Goal: Information Seeking & Learning: Check status

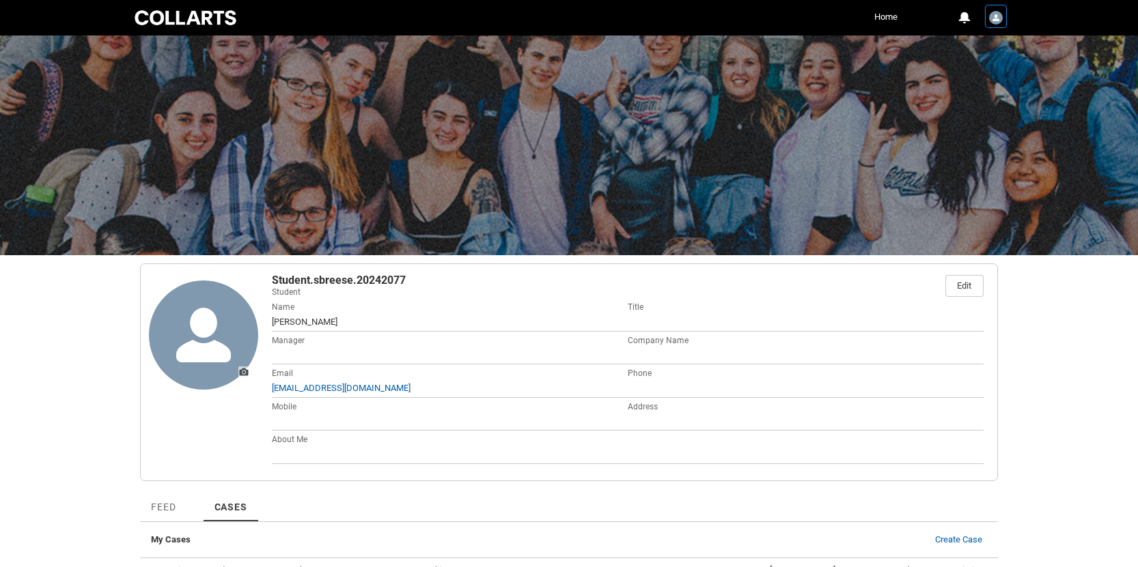
click at [997, 18] on img "User Profile Student.sbreese.20242077" at bounding box center [996, 18] width 14 height 14
drag, startPoint x: 959, startPoint y: 51, endPoint x: 910, endPoint y: 40, distance: 49.6
click at [959, 51] on span "Profile" at bounding box center [961, 50] width 24 height 12
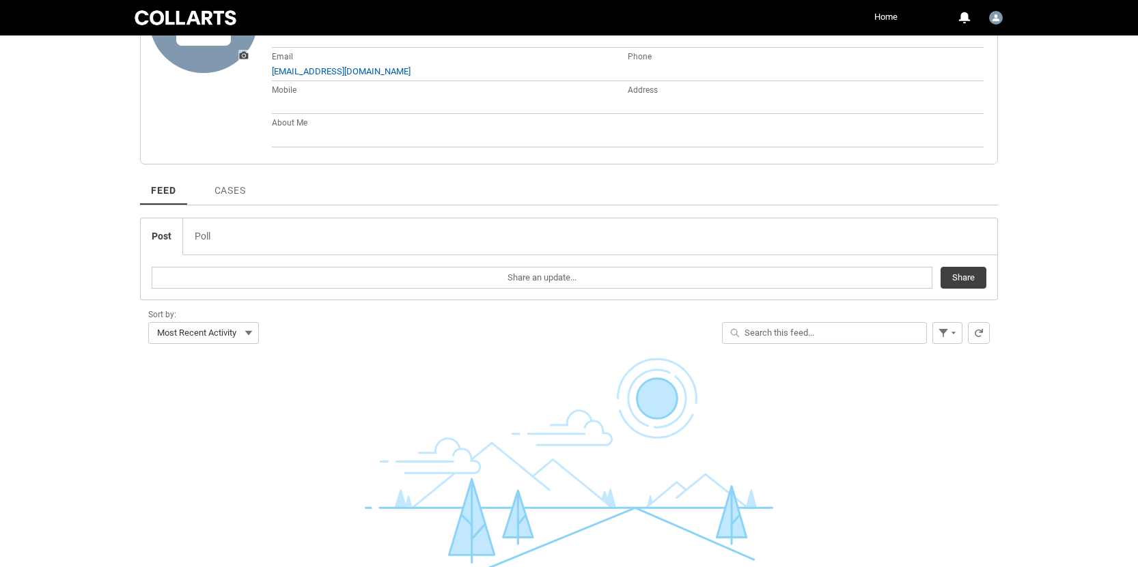
scroll to position [315, 0]
click at [235, 193] on span "Cases" at bounding box center [229, 192] width 31 height 11
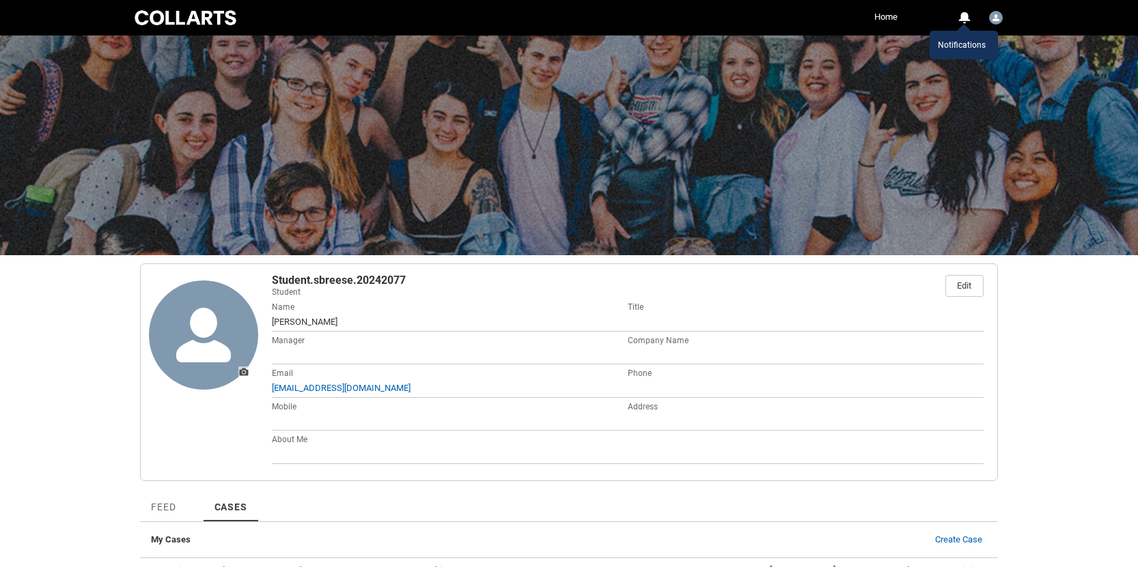
click at [959, 18] on div "0" at bounding box center [963, 18] width 12 height 12
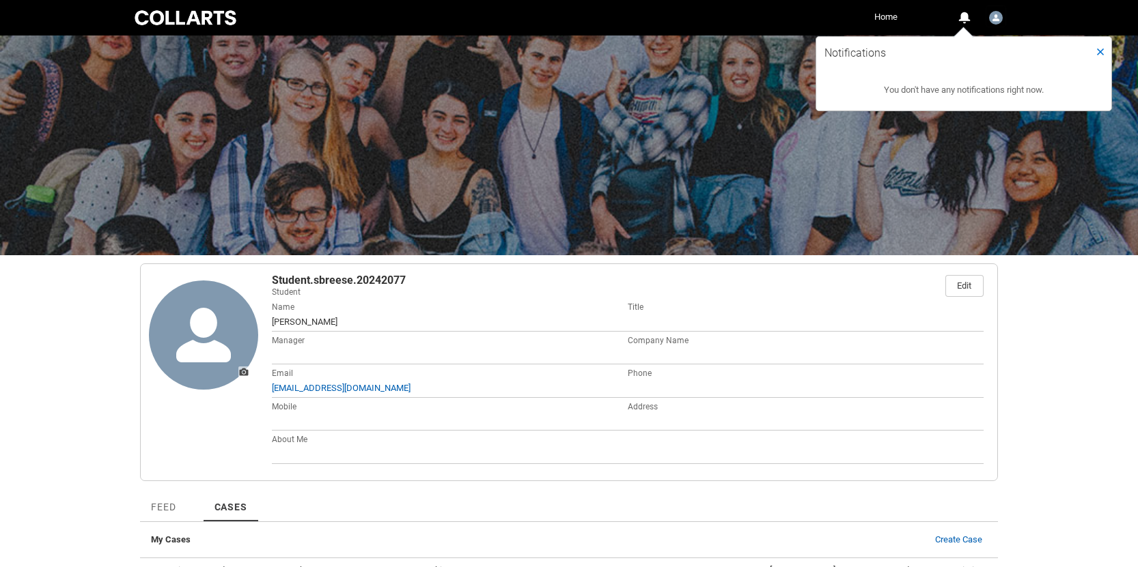
click at [892, 13] on link "Home" at bounding box center [886, 17] width 30 height 20
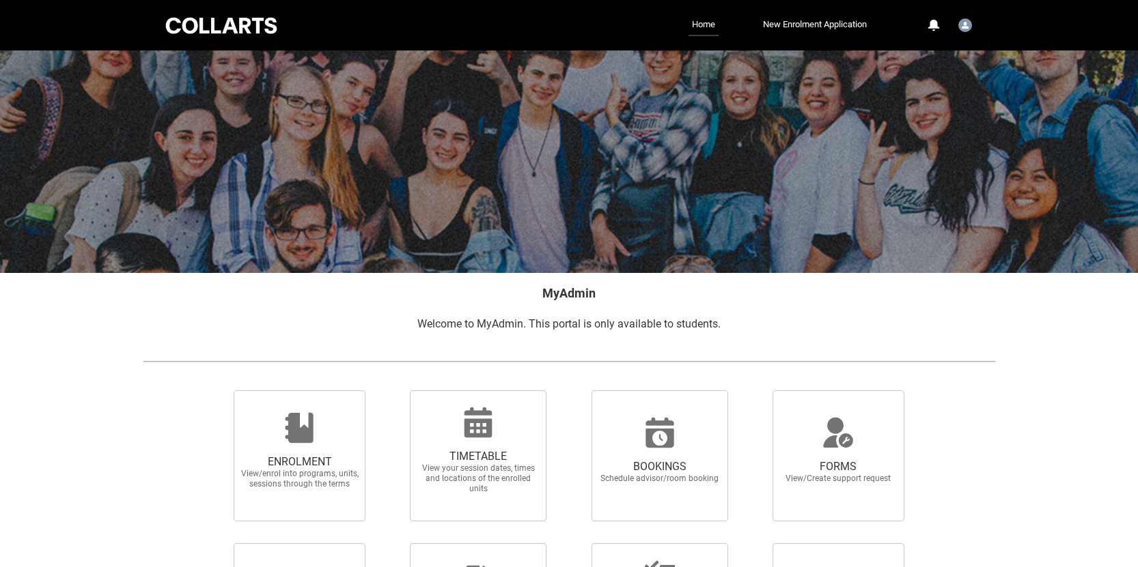
scroll to position [120, 0]
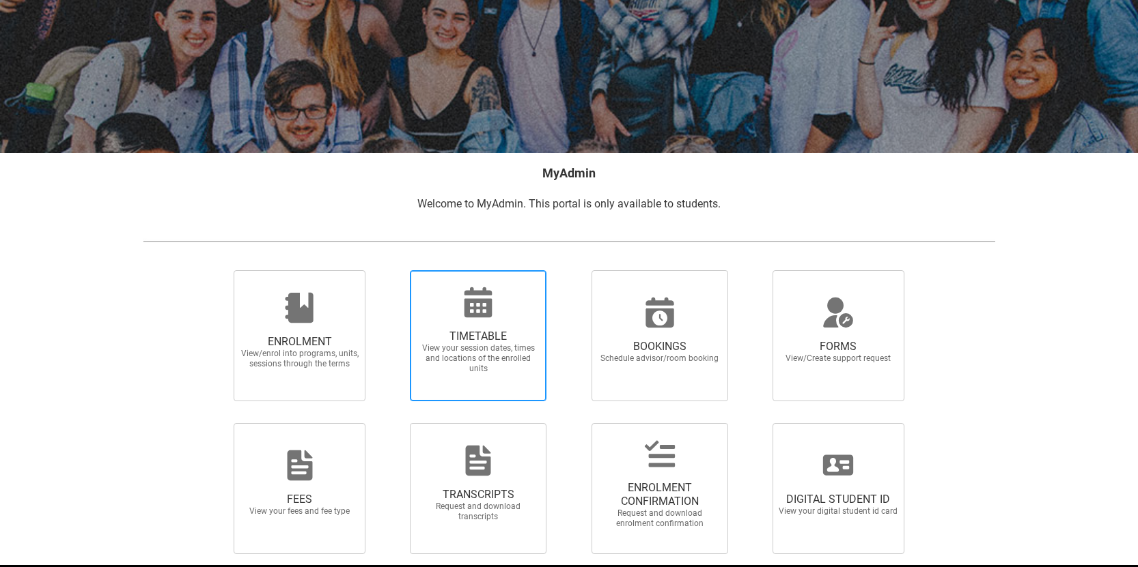
click at [446, 326] on span "TIMETABLE View your session dates, times and locations of the enrolled units" at bounding box center [477, 352] width 131 height 66
click at [393, 270] on input "TIMETABLE View your session dates, times and locations of the enrolled units" at bounding box center [392, 270] width 1 height 1
radio input "true"
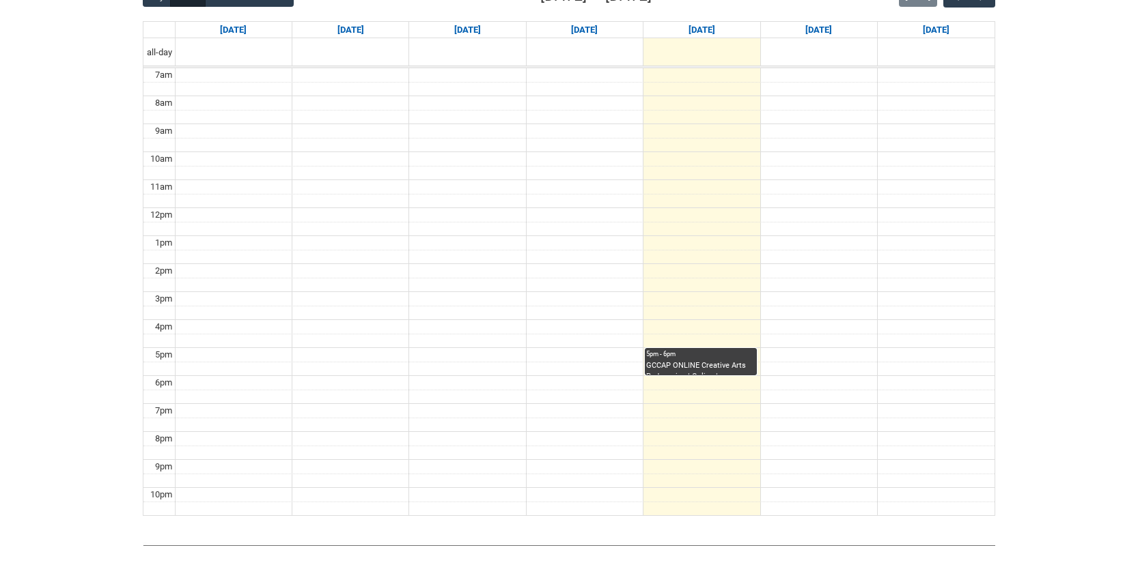
scroll to position [361, 0]
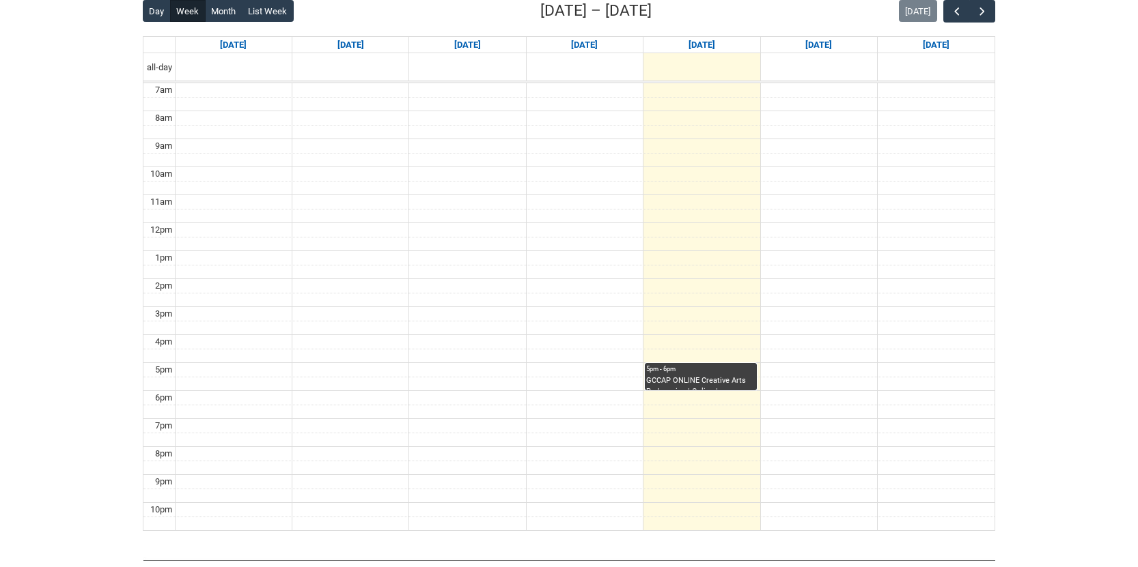
click at [691, 380] on div "GCCAP ONLINE Creative Arts Pedagogies | Online | [PERSON_NAME]" at bounding box center [700, 383] width 109 height 15
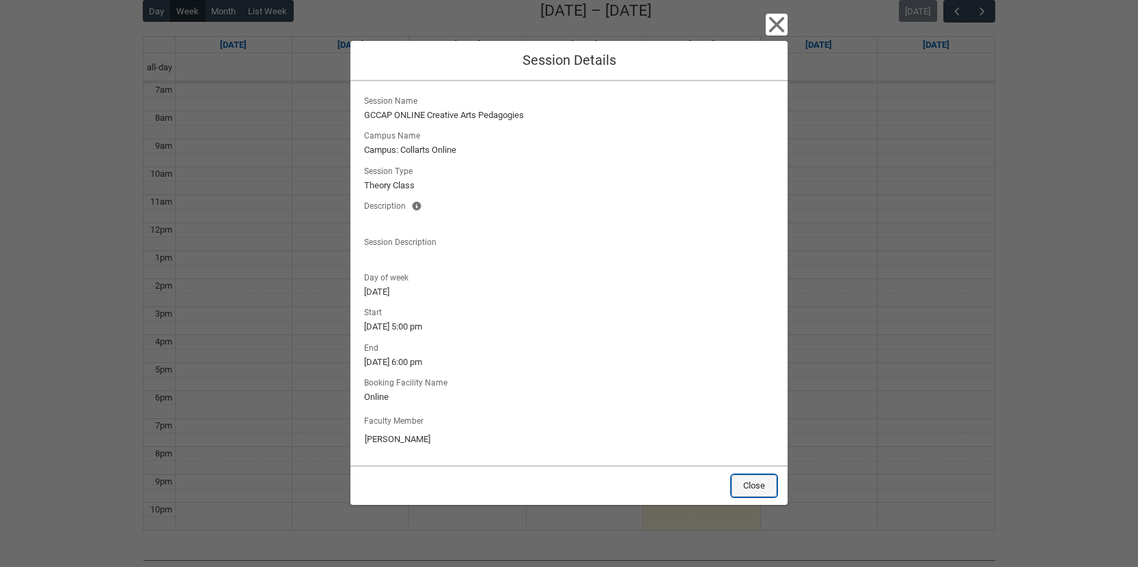
click at [761, 486] on button "Close" at bounding box center [753, 486] width 45 height 22
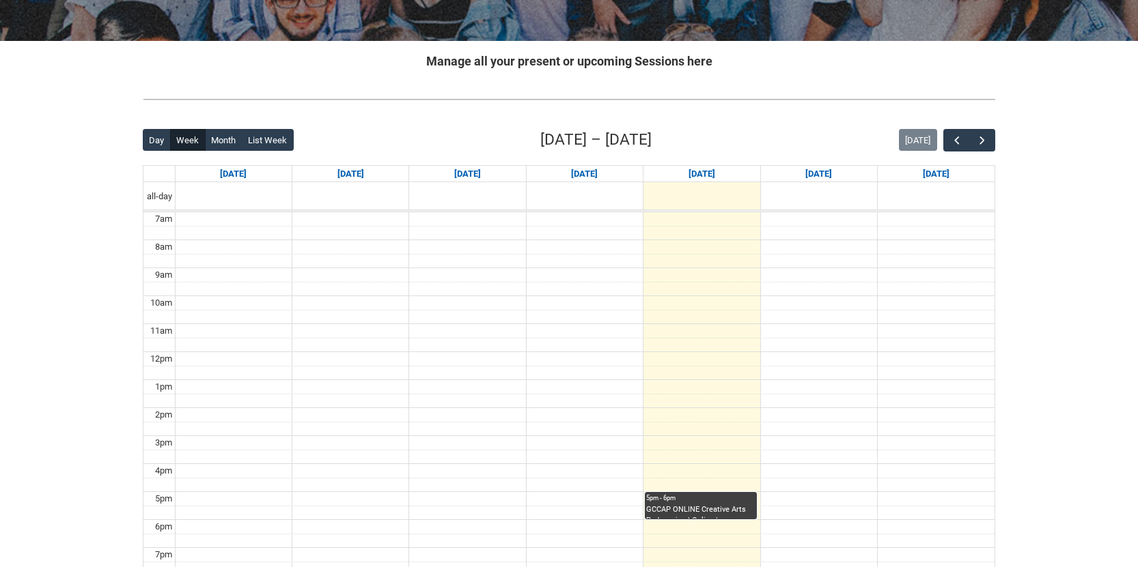
scroll to position [231, 0]
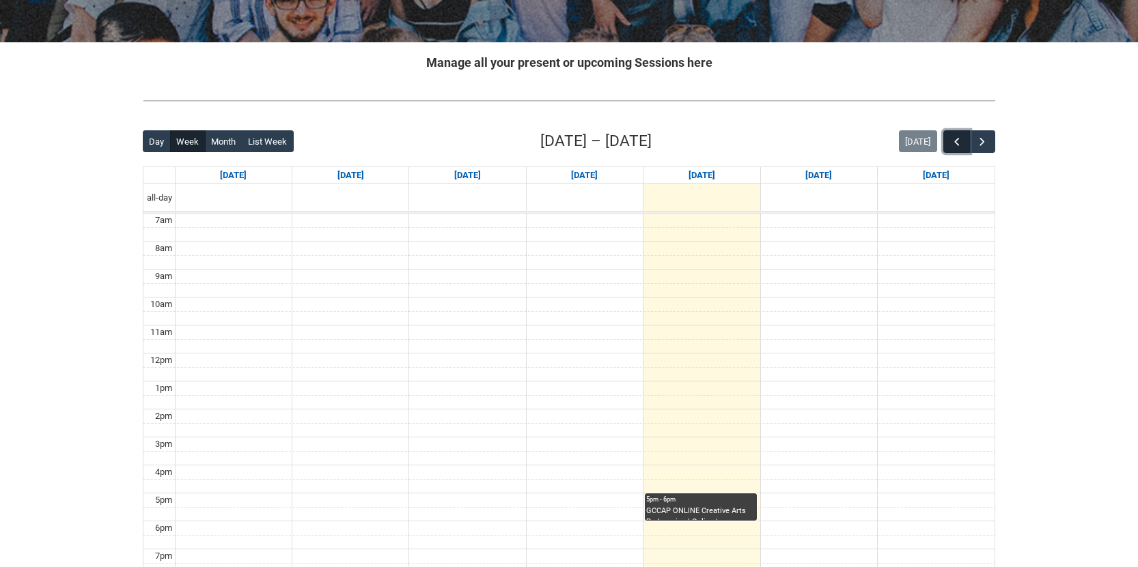
click at [957, 141] on span "button" at bounding box center [957, 142] width 14 height 14
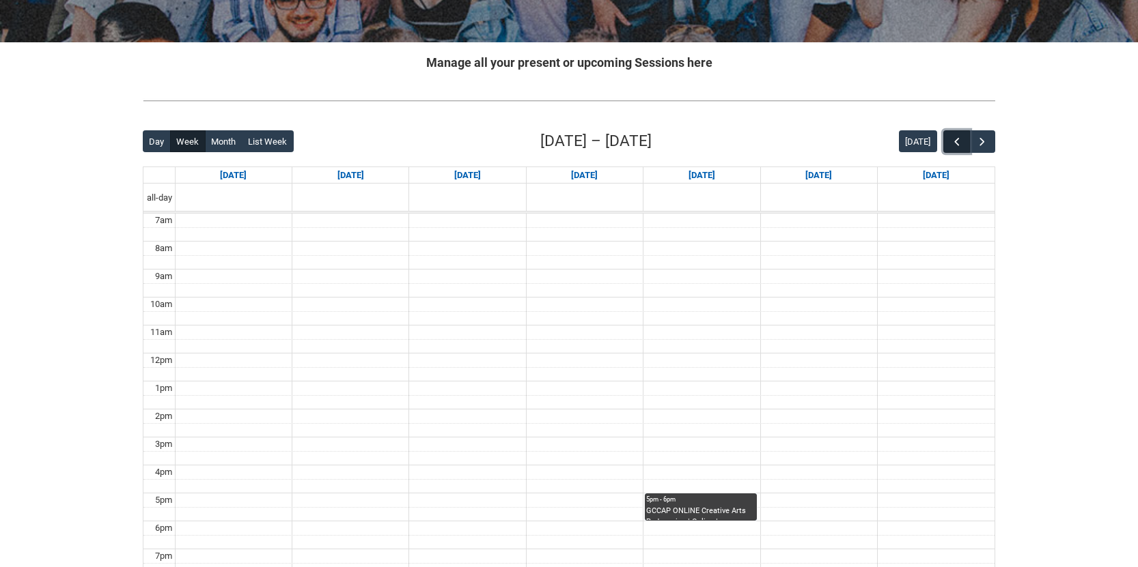
click at [957, 141] on span "button" at bounding box center [957, 142] width 14 height 14
click at [954, 143] on span "button" at bounding box center [957, 142] width 14 height 14
click at [955, 144] on span "button" at bounding box center [957, 142] width 14 height 14
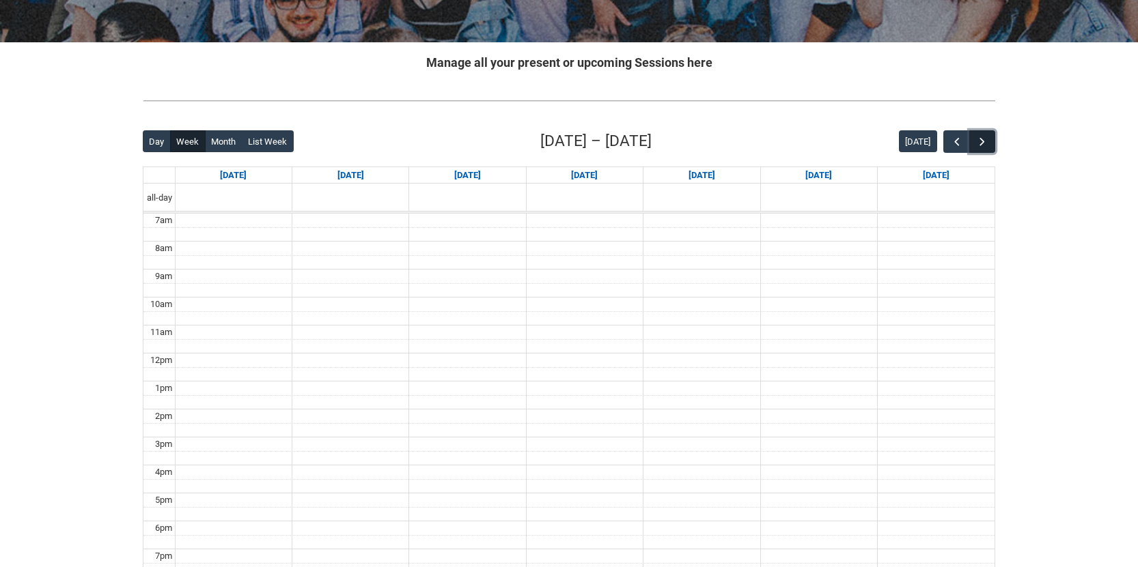
click at [988, 144] on span "button" at bounding box center [982, 142] width 14 height 14
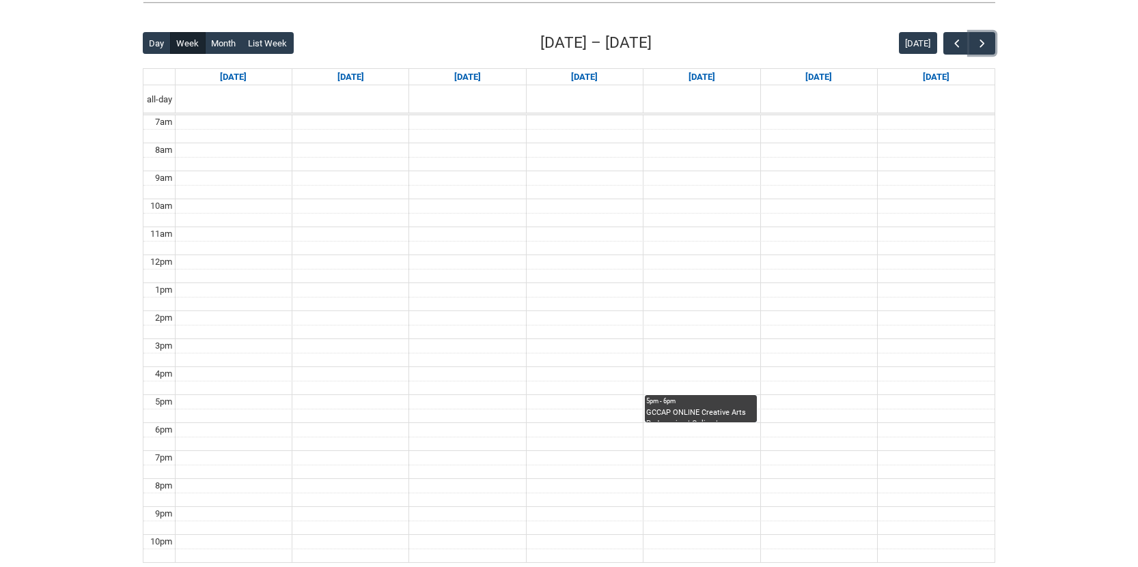
scroll to position [379, 0]
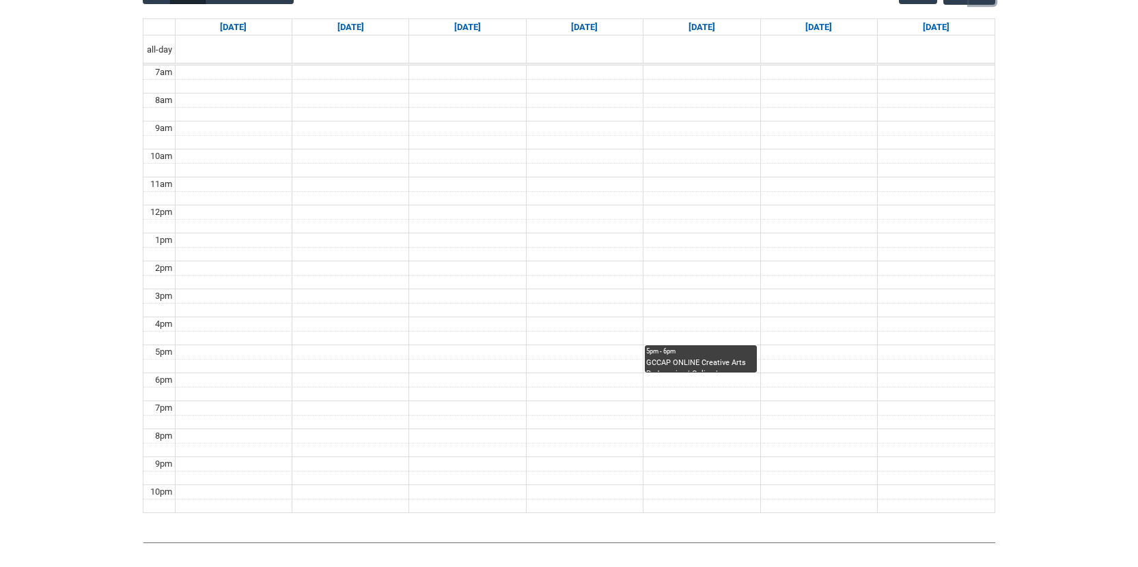
click at [684, 359] on div "GCCAP ONLINE Creative Arts Pedagogies | Online | [PERSON_NAME]" at bounding box center [700, 365] width 109 height 15
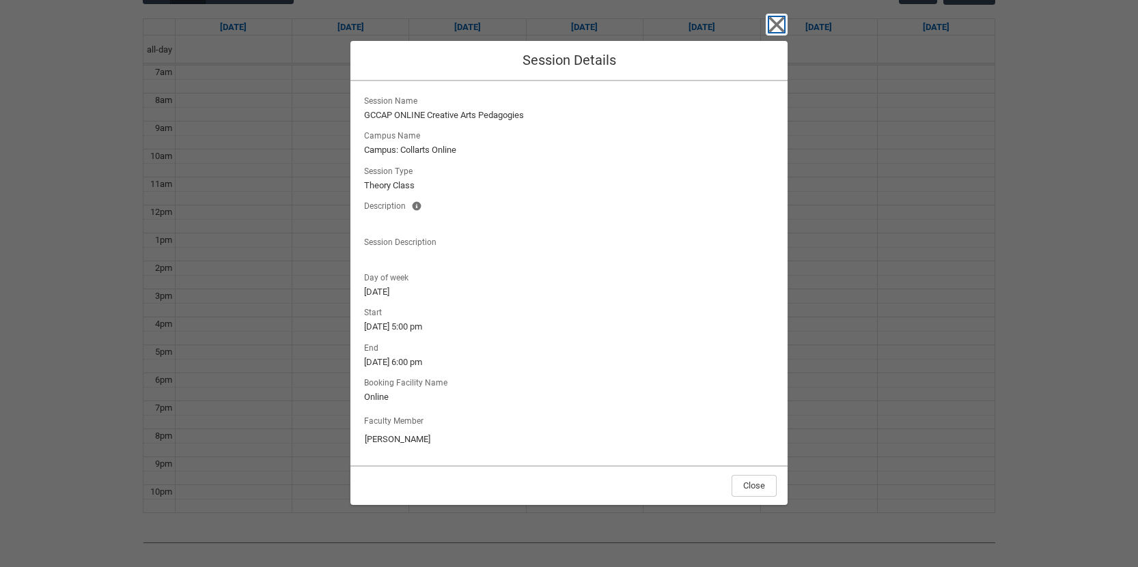
click at [774, 26] on icon "button" at bounding box center [777, 24] width 16 height 16
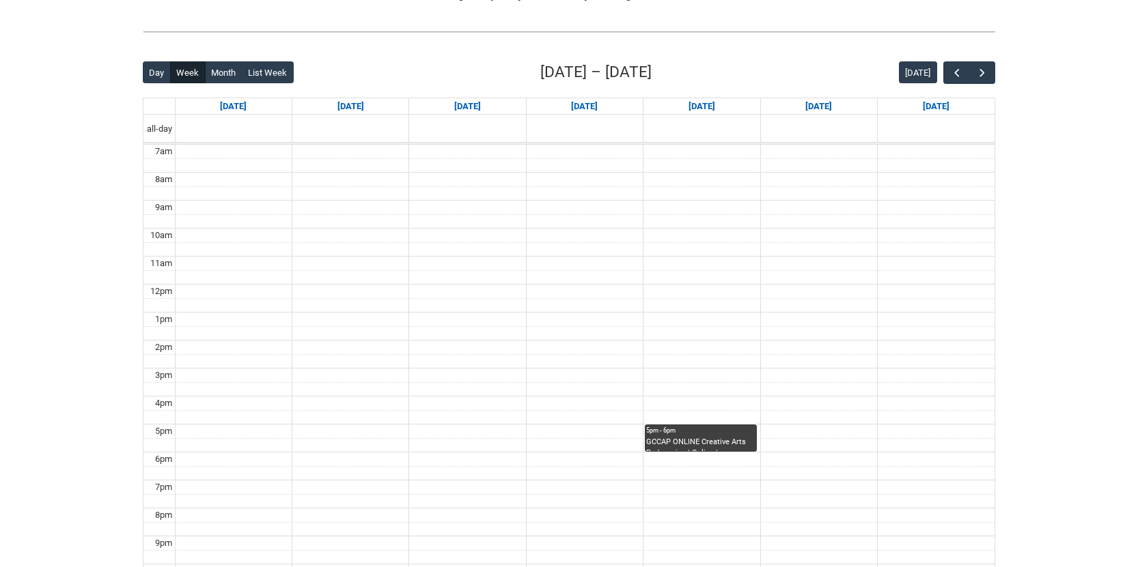
scroll to position [299, 0]
click at [984, 75] on span "button" at bounding box center [982, 74] width 14 height 14
click at [951, 73] on span "button" at bounding box center [957, 74] width 14 height 14
click at [951, 72] on span "button" at bounding box center [957, 74] width 14 height 14
click at [985, 78] on span "button" at bounding box center [982, 74] width 14 height 14
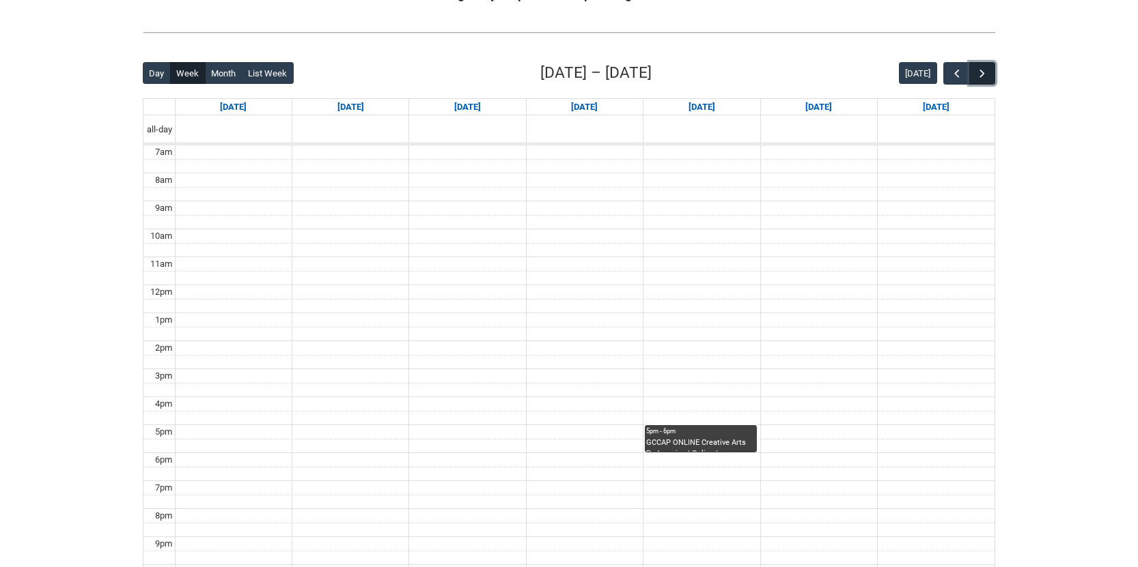
click at [985, 78] on span "button" at bounding box center [982, 74] width 14 height 14
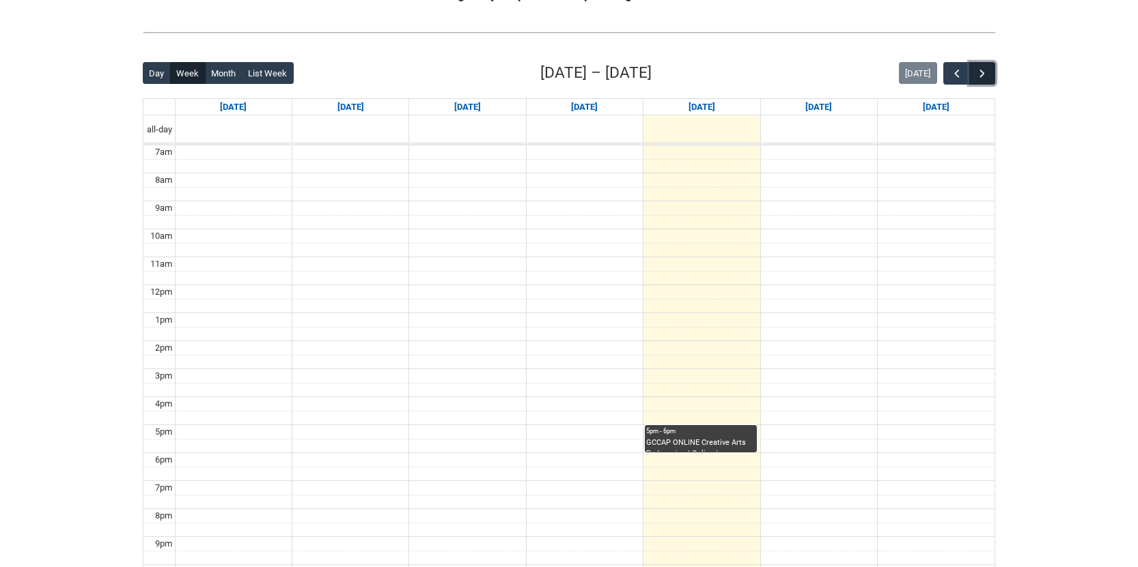
click at [985, 78] on span "button" at bounding box center [982, 74] width 14 height 14
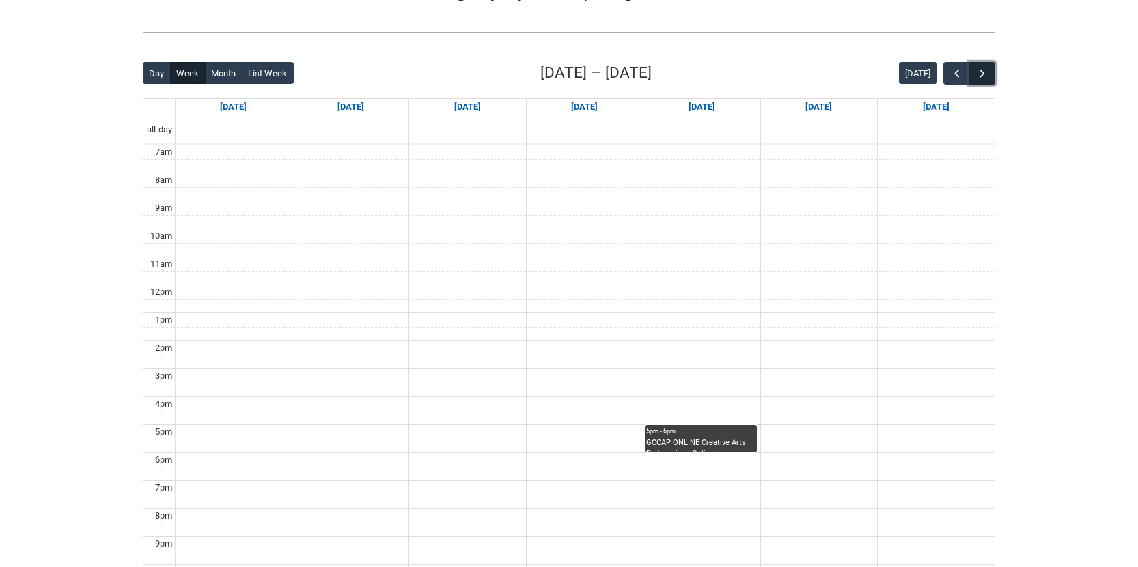
click at [985, 78] on span "button" at bounding box center [982, 74] width 14 height 14
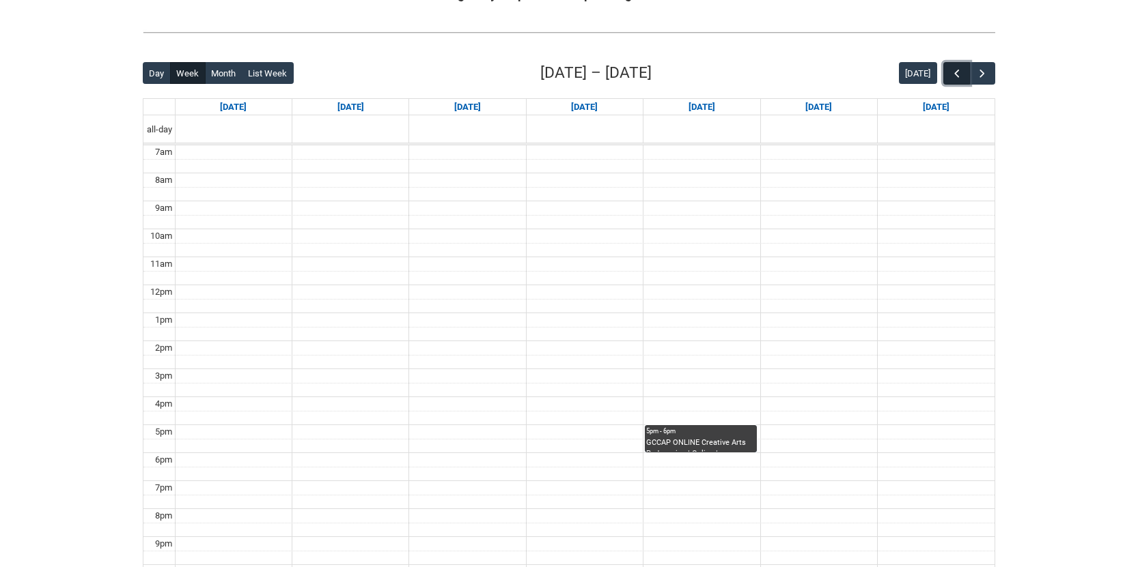
click at [957, 76] on span "button" at bounding box center [957, 74] width 14 height 14
click at [958, 76] on span "button" at bounding box center [957, 74] width 14 height 14
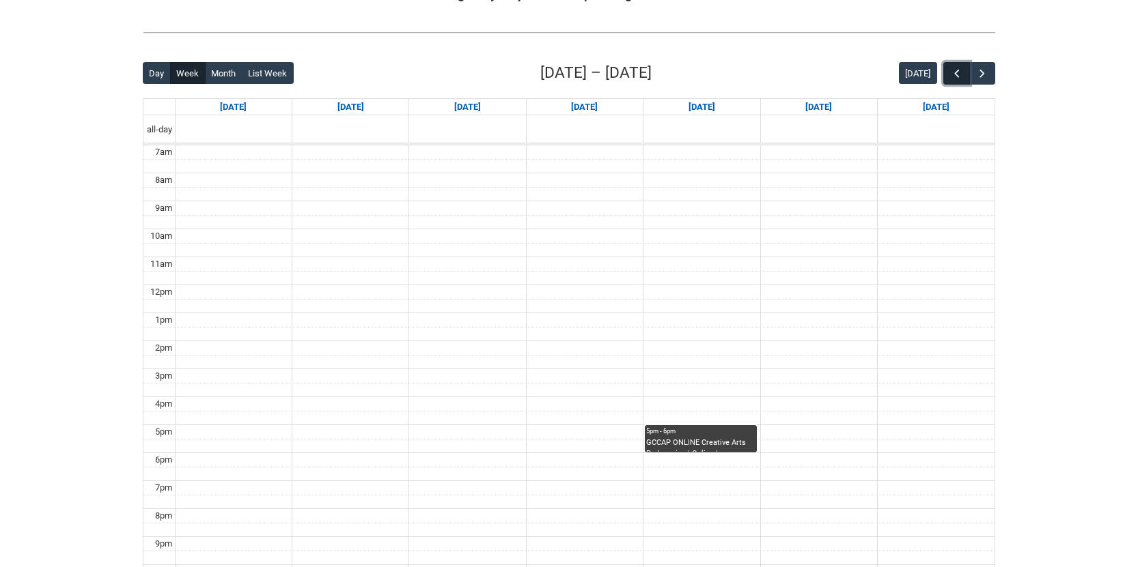
click at [958, 76] on span "button" at bounding box center [957, 74] width 14 height 14
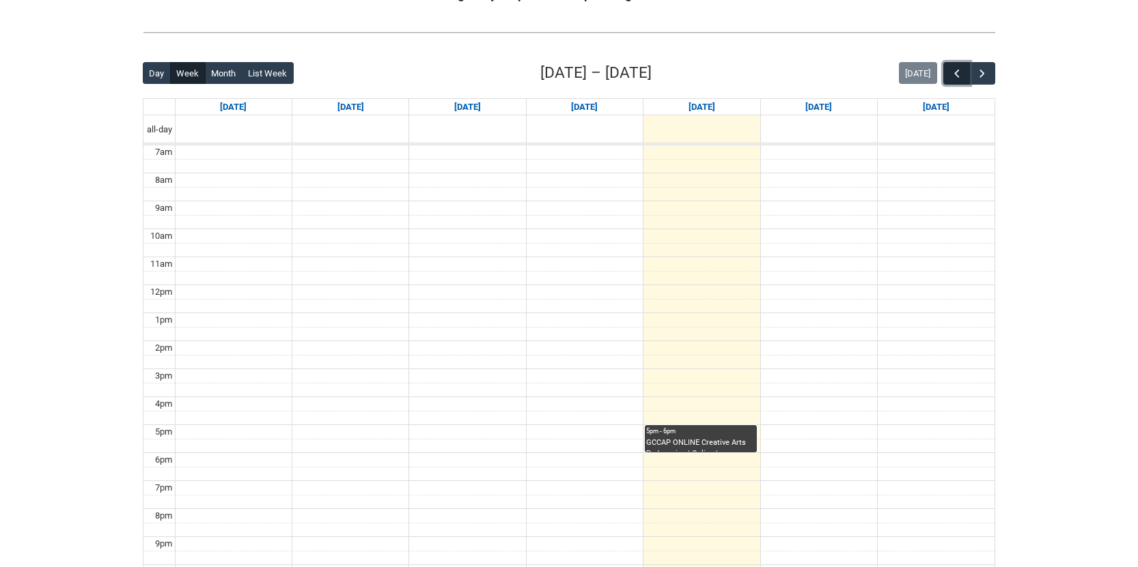
click at [958, 76] on span "button" at bounding box center [957, 74] width 14 height 14
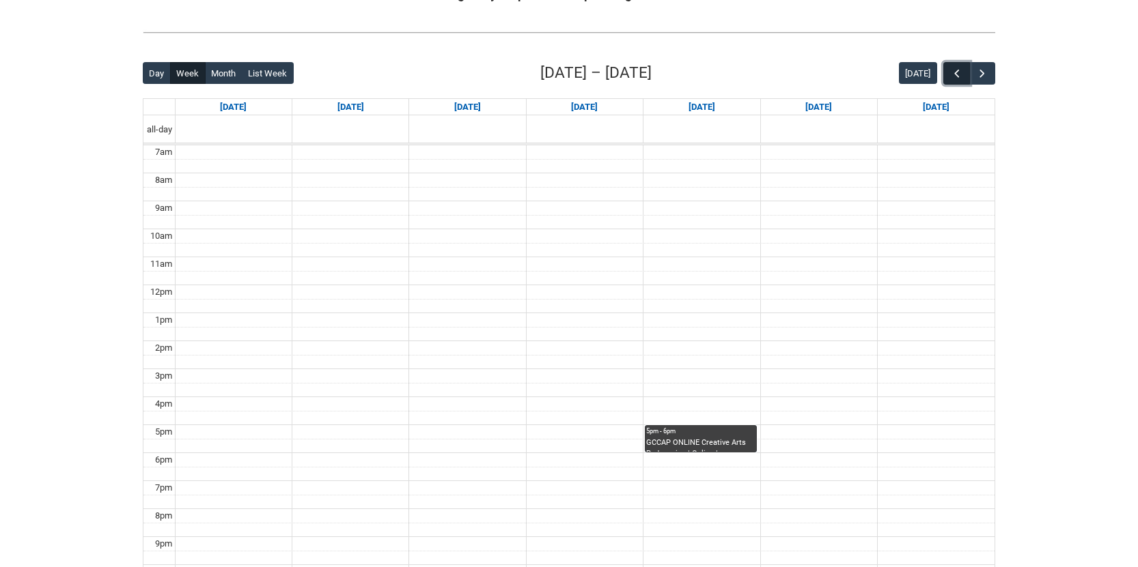
click at [958, 76] on span "button" at bounding box center [957, 74] width 14 height 14
click at [985, 76] on span "button" at bounding box center [982, 74] width 14 height 14
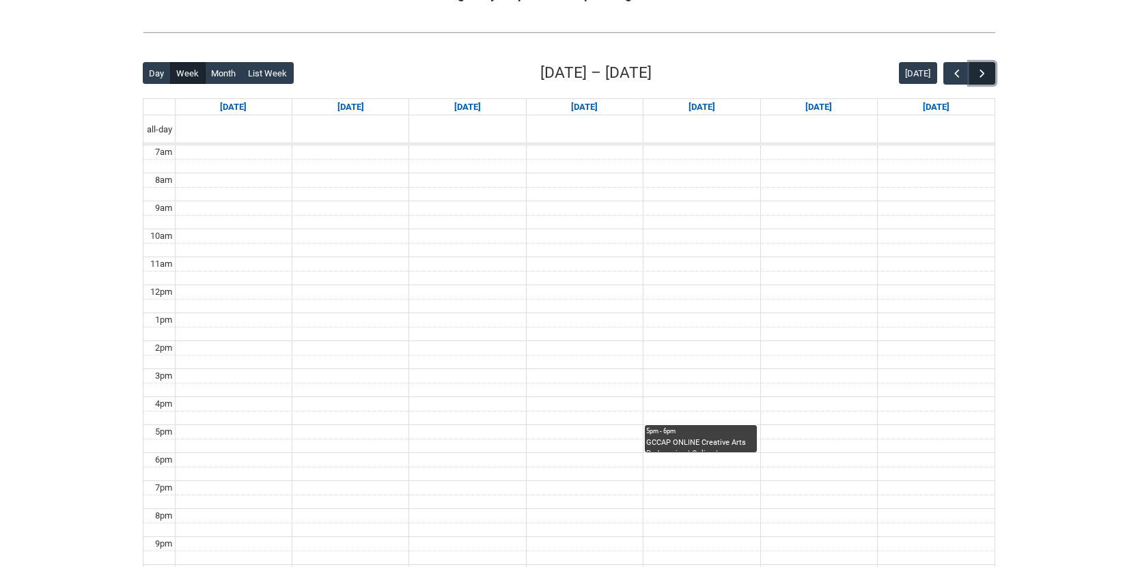
click at [985, 76] on span "button" at bounding box center [982, 74] width 14 height 14
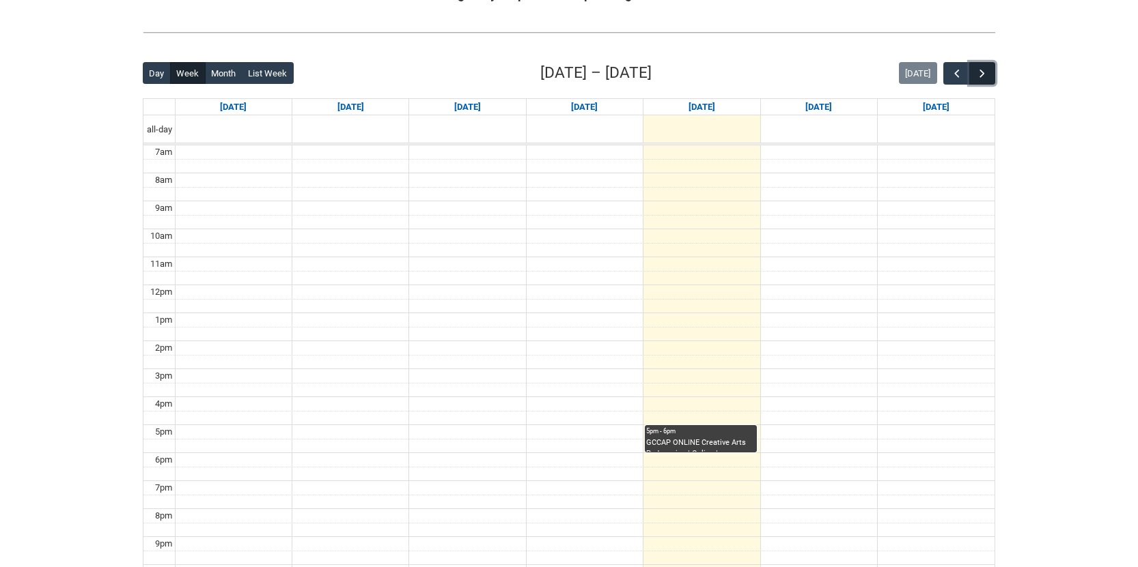
click at [985, 76] on span "button" at bounding box center [982, 74] width 14 height 14
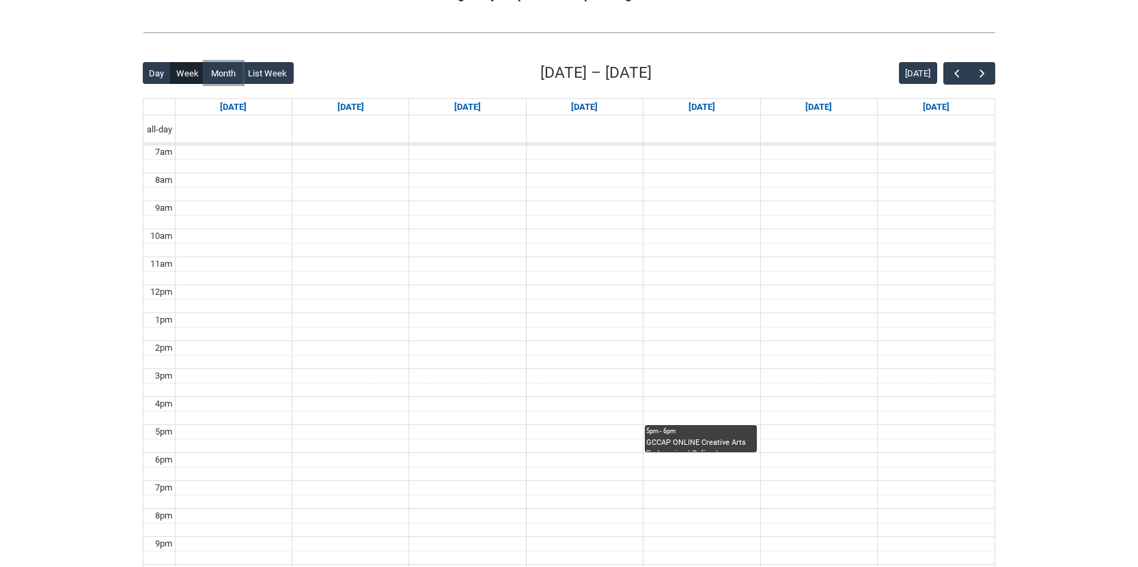
click at [227, 72] on button "Month" at bounding box center [224, 73] width 38 height 22
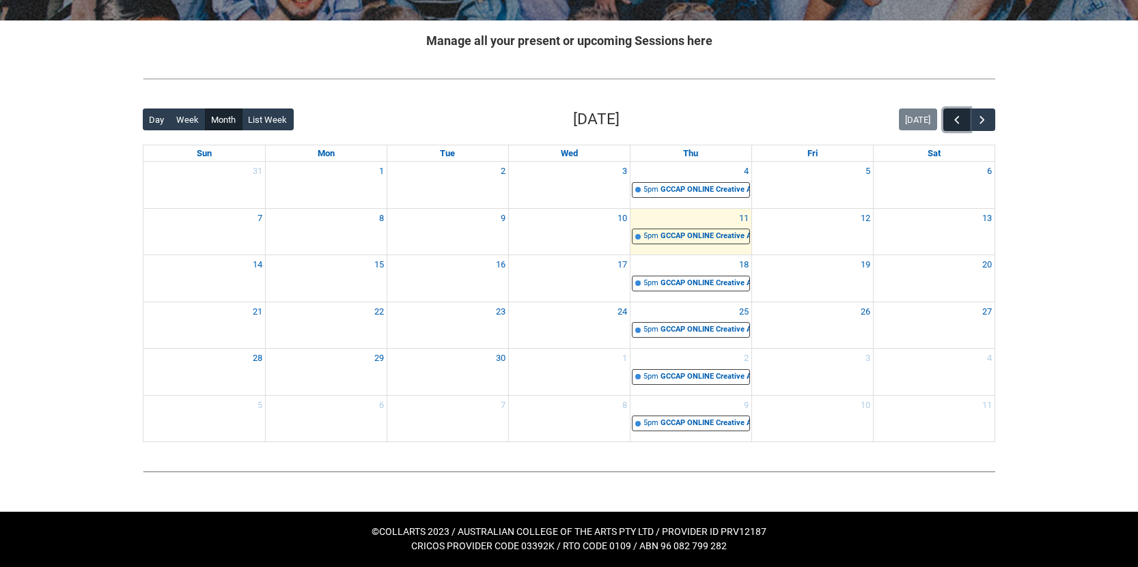
click at [954, 123] on span "button" at bounding box center [957, 120] width 14 height 14
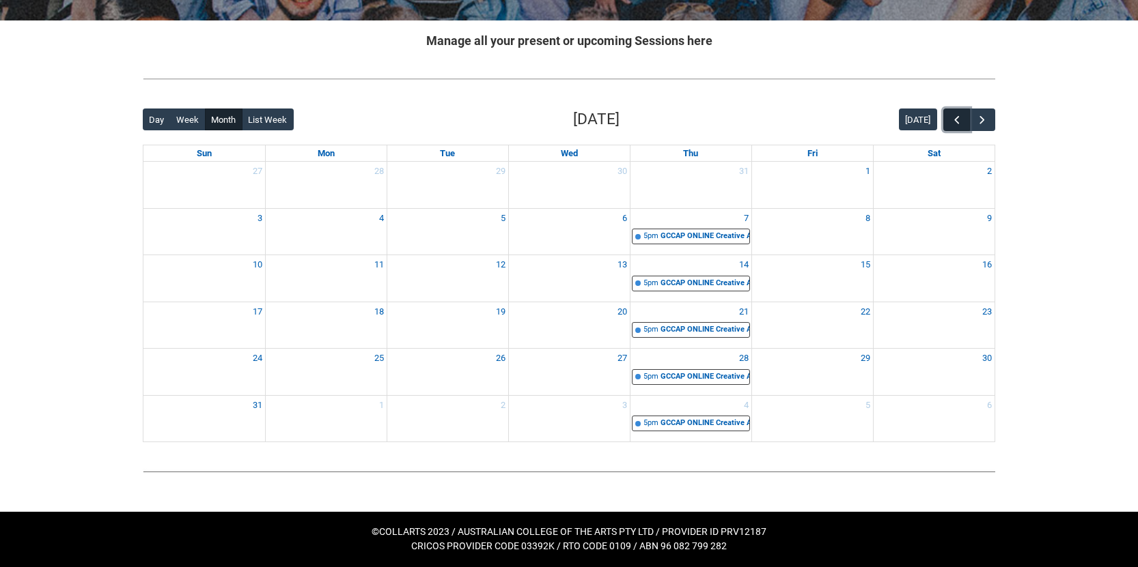
click at [952, 118] on span "button" at bounding box center [957, 120] width 14 height 14
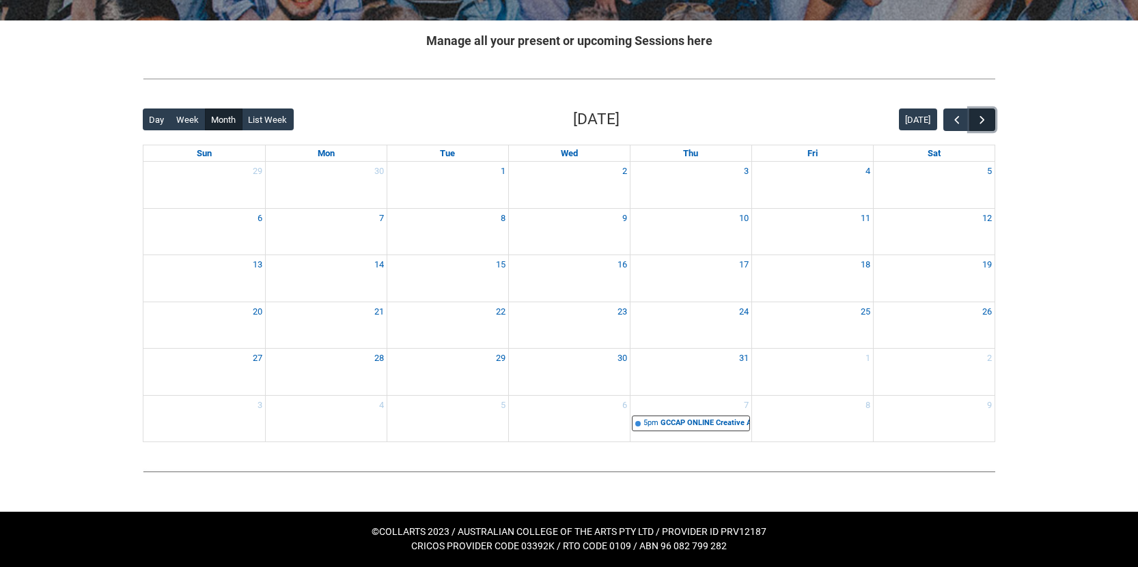
click at [985, 122] on span "button" at bounding box center [982, 120] width 14 height 14
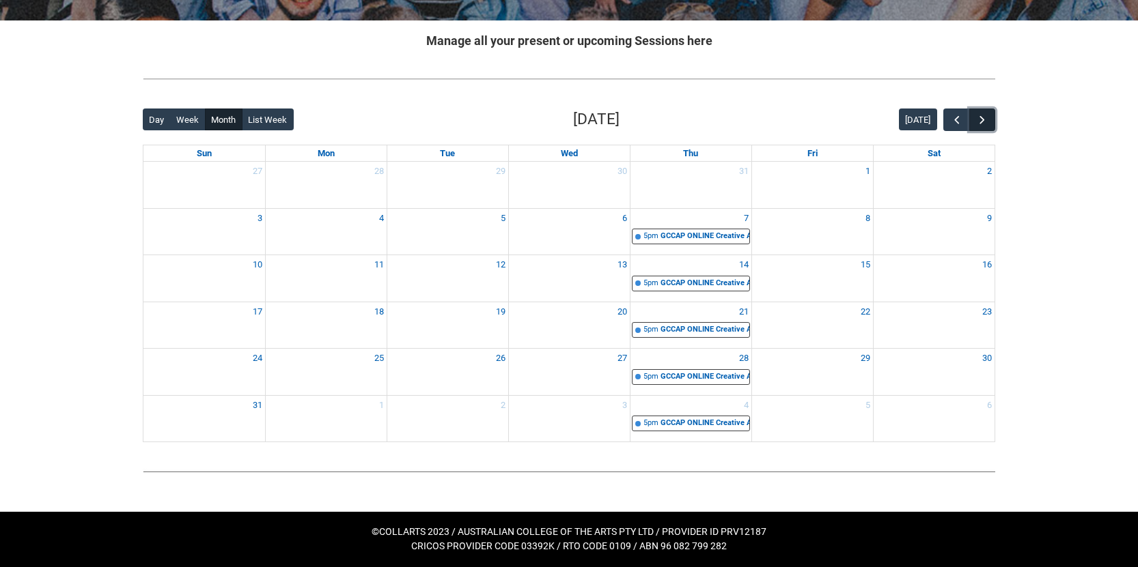
click at [986, 121] on span "button" at bounding box center [982, 120] width 14 height 14
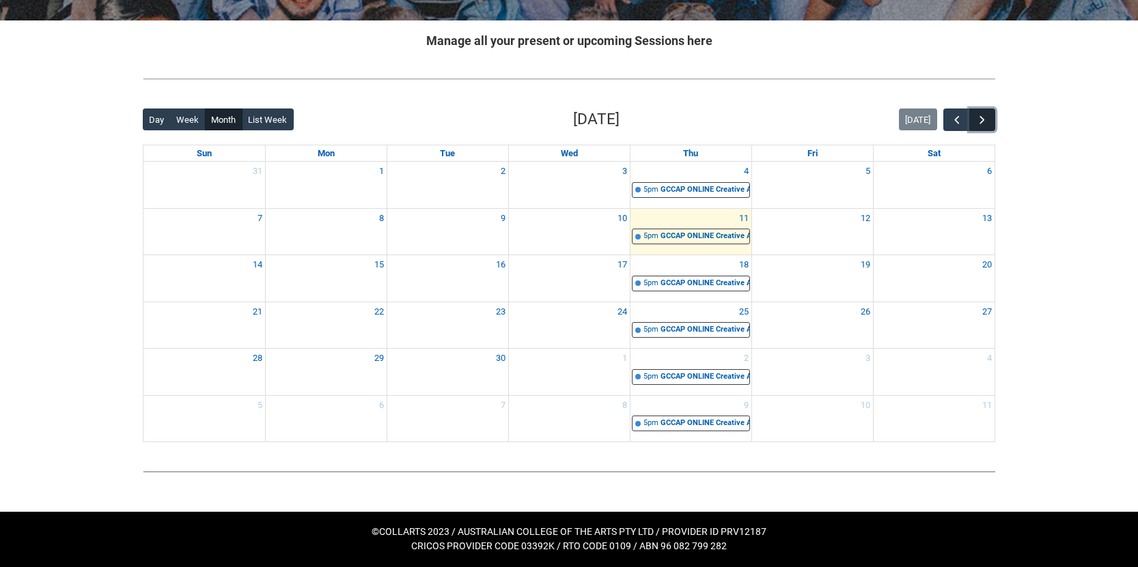
click at [985, 121] on span "button" at bounding box center [982, 120] width 14 height 14
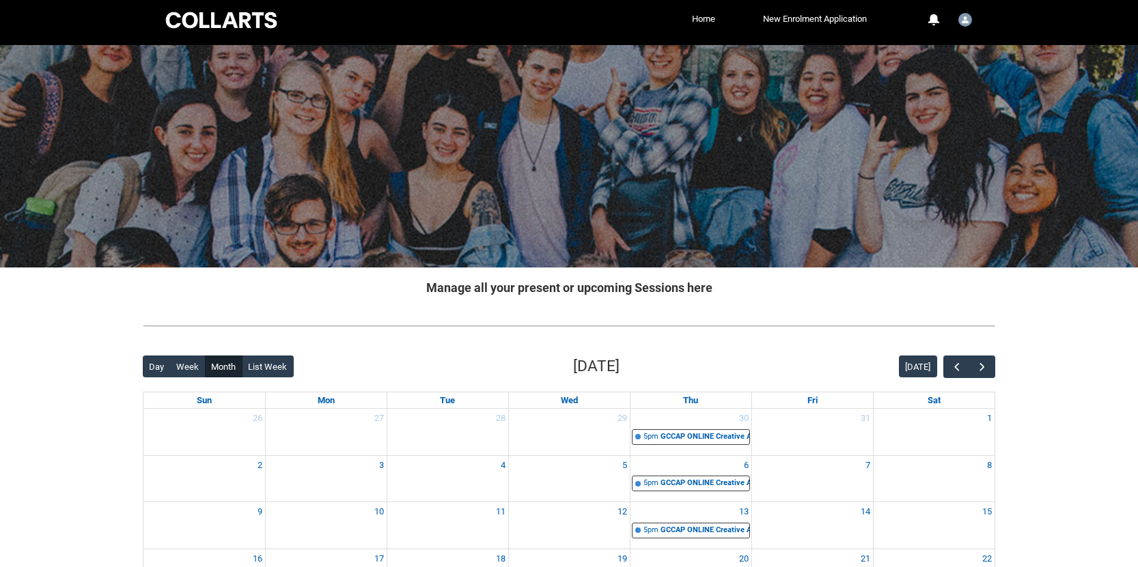
scroll to position [0, 0]
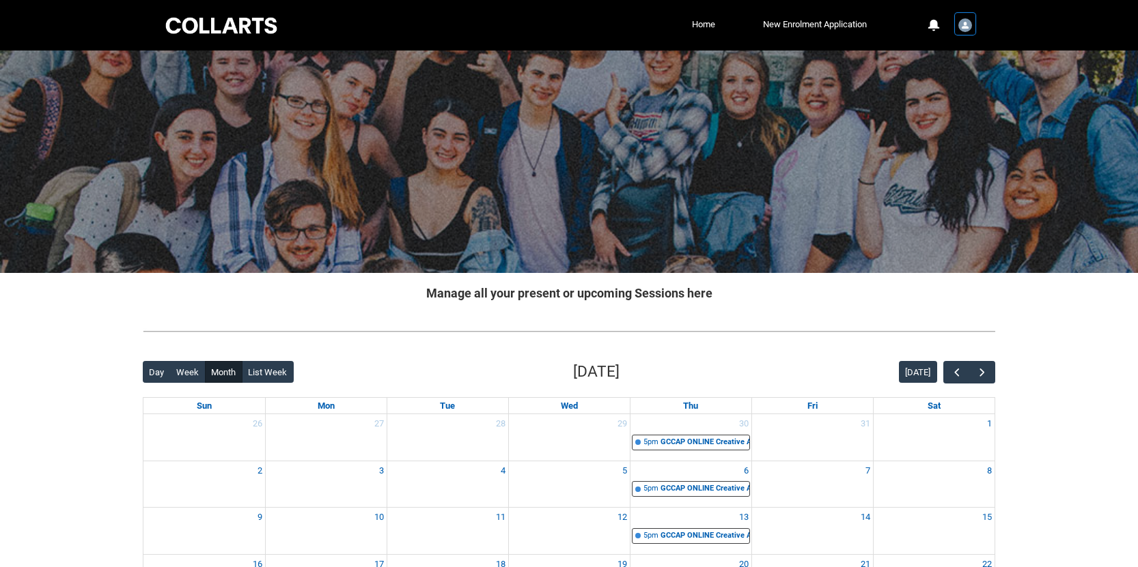
click at [968, 29] on img "User Profile Student.sbreese.20242077" at bounding box center [965, 25] width 14 height 14
click at [940, 55] on span "Profile" at bounding box center [930, 58] width 24 height 12
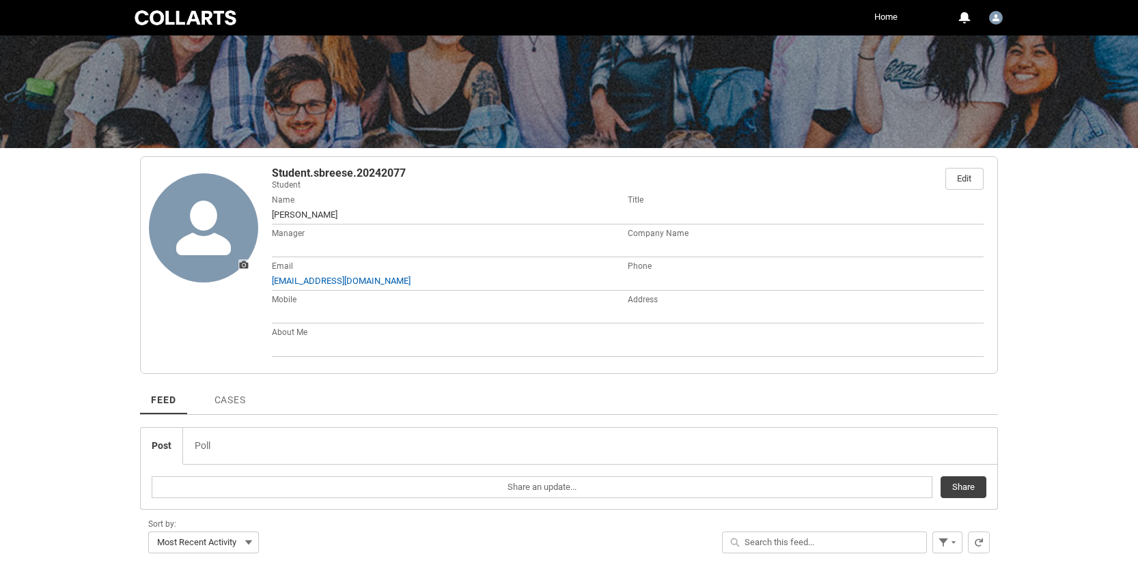
scroll to position [98, 0]
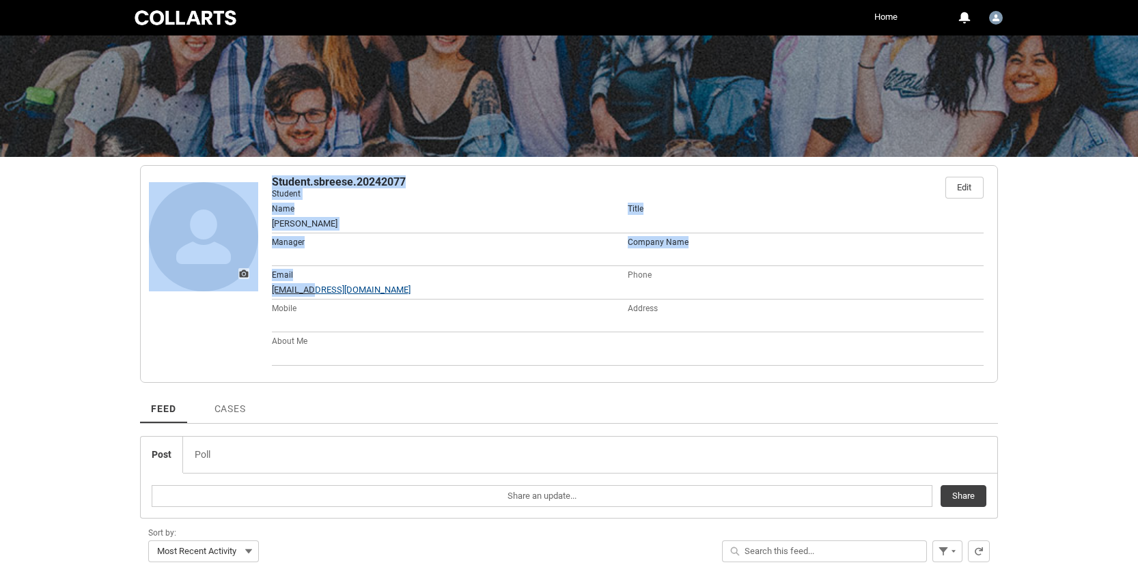
drag, startPoint x: 261, startPoint y: 287, endPoint x: 325, endPoint y: 290, distance: 64.2
click at [311, 290] on div "Student.sbreese.20242077 Student Edit About Name [PERSON_NAME] Title Manager Co…" at bounding box center [569, 274] width 858 height 218
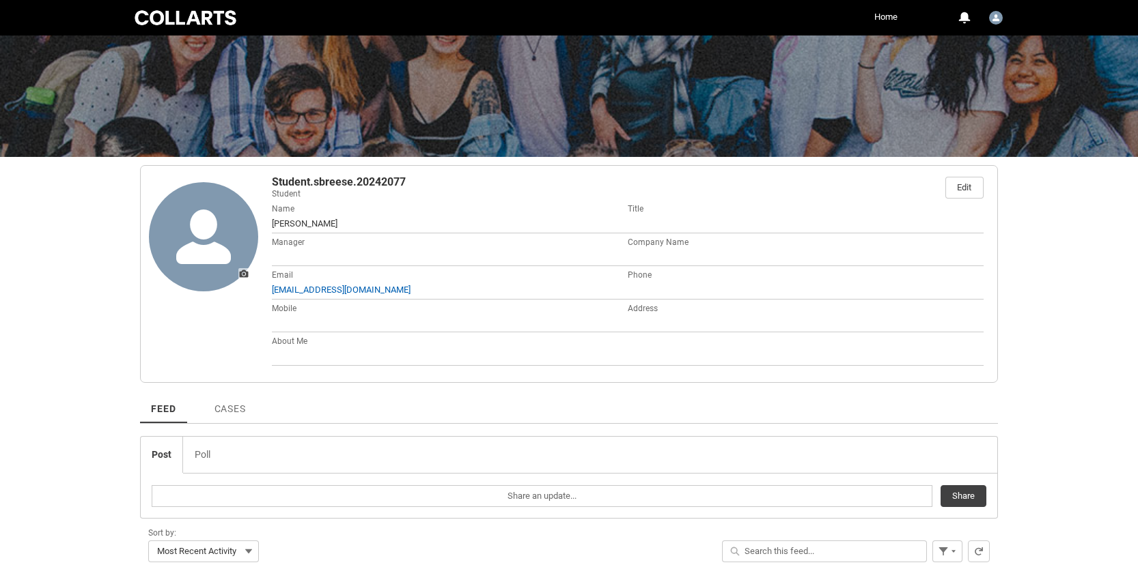
click at [458, 287] on span "[EMAIL_ADDRESS][DOMAIN_NAME]" at bounding box center [450, 290] width 356 height 14
drag, startPoint x: 440, startPoint y: 291, endPoint x: 254, endPoint y: 294, distance: 186.4
click at [276, 290] on span "[EMAIL_ADDRESS][DOMAIN_NAME]" at bounding box center [450, 290] width 356 height 14
copy link "[EMAIL_ADDRESS][DOMAIN_NAME]"
click at [887, 18] on link "Home" at bounding box center [886, 17] width 30 height 20
